Goal: Transaction & Acquisition: Purchase product/service

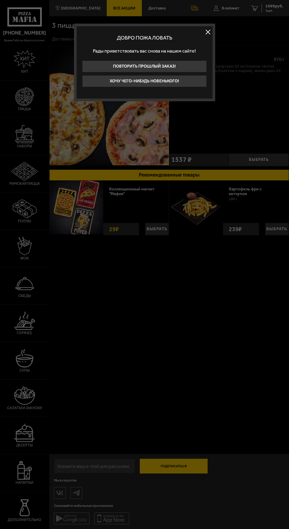
click at [211, 32] on button at bounding box center [208, 32] width 9 height 9
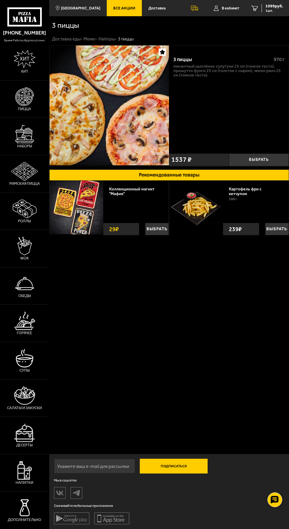
click at [277, 10] on span "1 шт." at bounding box center [275, 11] width 18 height 4
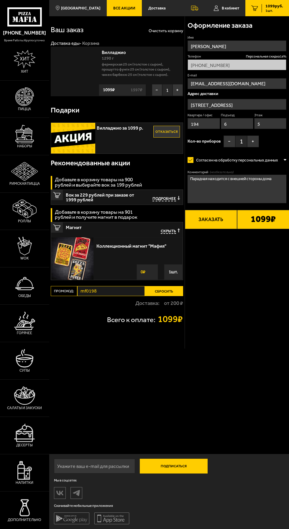
type input "[STREET_ADDRESS]"
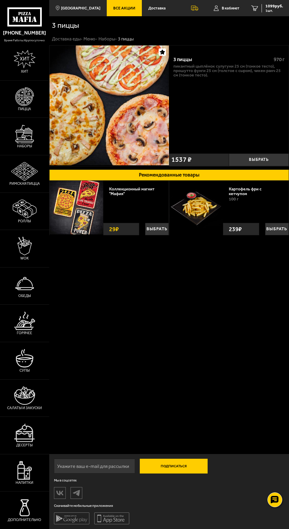
click at [121, 8] on span "Все Акции" at bounding box center [124, 8] width 22 height 4
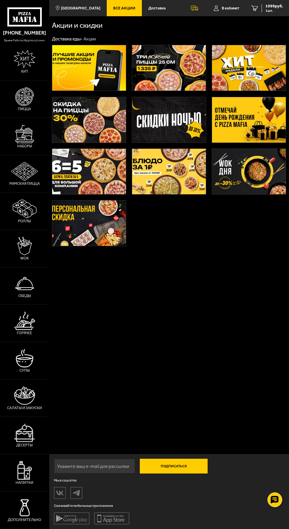
click at [95, 226] on img at bounding box center [89, 222] width 74 height 45
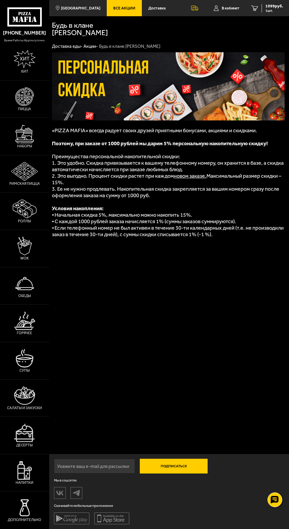
click at [26, 106] on img at bounding box center [24, 96] width 19 height 19
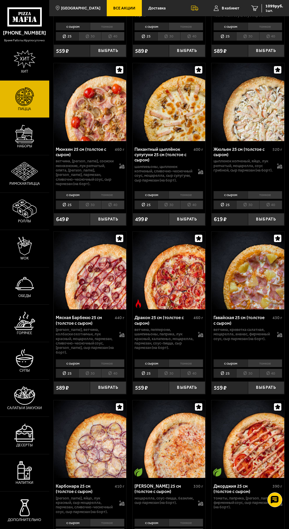
scroll to position [1524, 0]
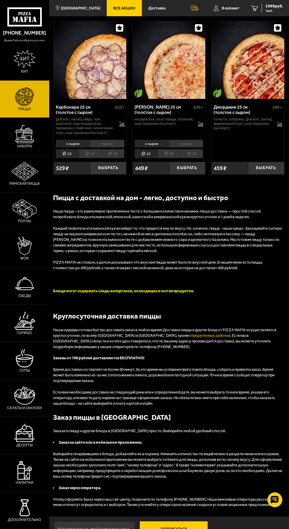
click at [18, 143] on img at bounding box center [24, 134] width 19 height 19
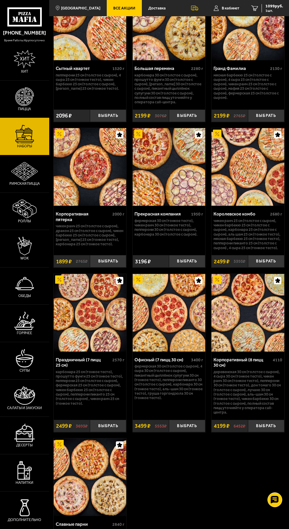
scroll to position [1126, 0]
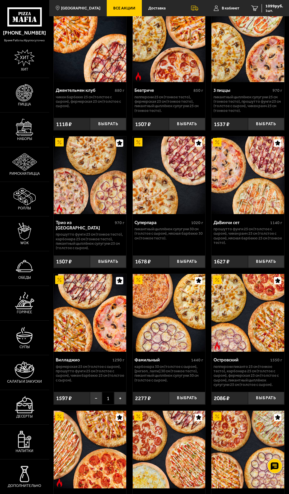
scroll to position [289, 0]
